Goal: Information Seeking & Learning: Find specific fact

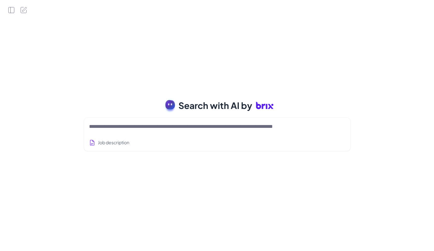
click at [153, 131] on div at bounding box center [217, 126] width 256 height 13
click at [163, 130] on textarea at bounding box center [209, 127] width 241 height 8
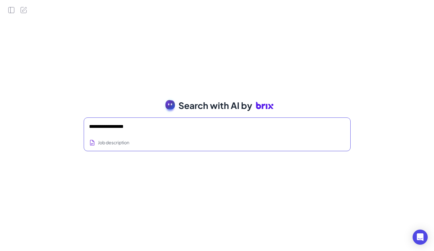
type textarea "**********"
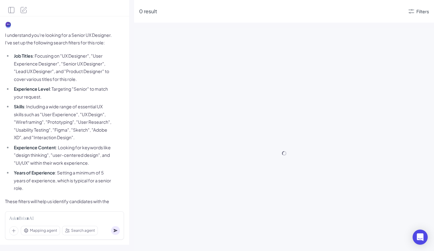
scroll to position [8, 0]
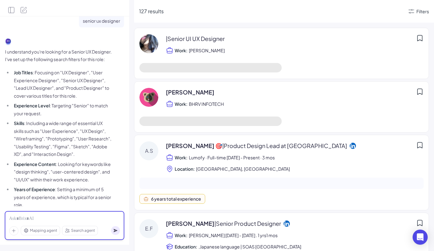
click at [34, 220] on div at bounding box center [64, 218] width 111 height 7
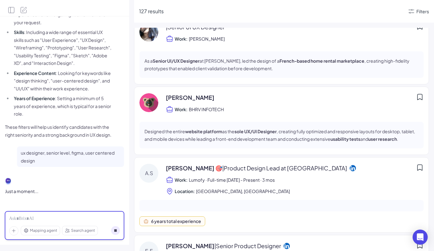
scroll to position [0, 0]
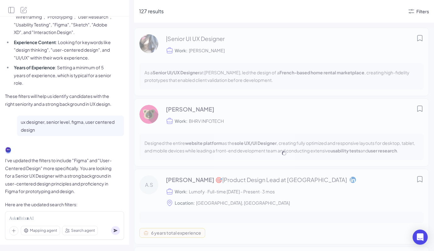
click at [417, 11] on div "Filters" at bounding box center [422, 11] width 13 height 7
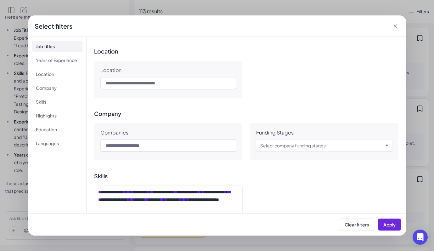
scroll to position [97, 0]
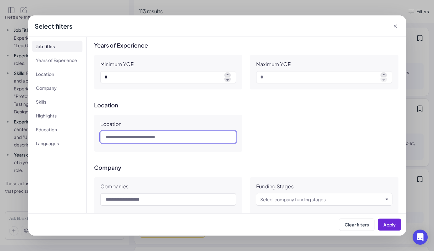
click at [162, 138] on input "text" at bounding box center [168, 137] width 136 height 12
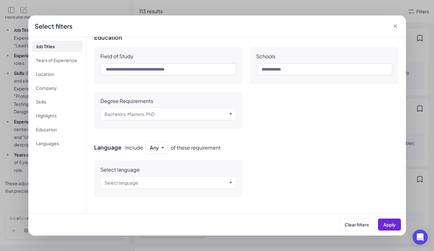
scroll to position [400, 0]
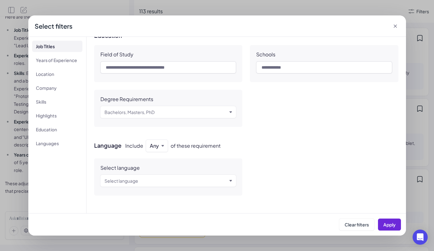
click at [395, 27] on icon at bounding box center [395, 26] width 6 height 6
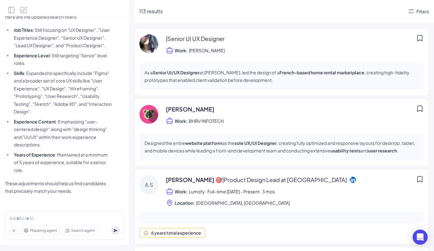
click at [92, 142] on li "Experience Content : Emphasizing "user-centered design" along with "design thin…" at bounding box center [62, 133] width 100 height 31
click at [49, 233] on span "Mapping agent" at bounding box center [43, 230] width 27 height 6
click at [87, 217] on div at bounding box center [64, 218] width 111 height 7
click at [84, 233] on span "Search agent" at bounding box center [83, 230] width 24 height 6
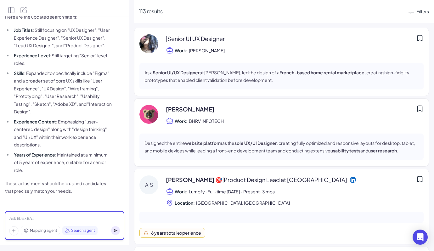
click at [86, 218] on div at bounding box center [64, 218] width 111 height 7
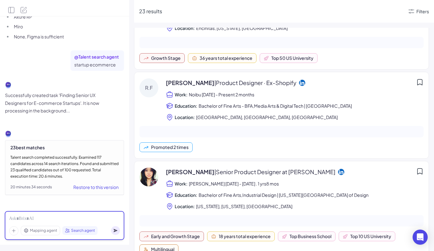
scroll to position [0, 0]
